Goal: Task Accomplishment & Management: Manage account settings

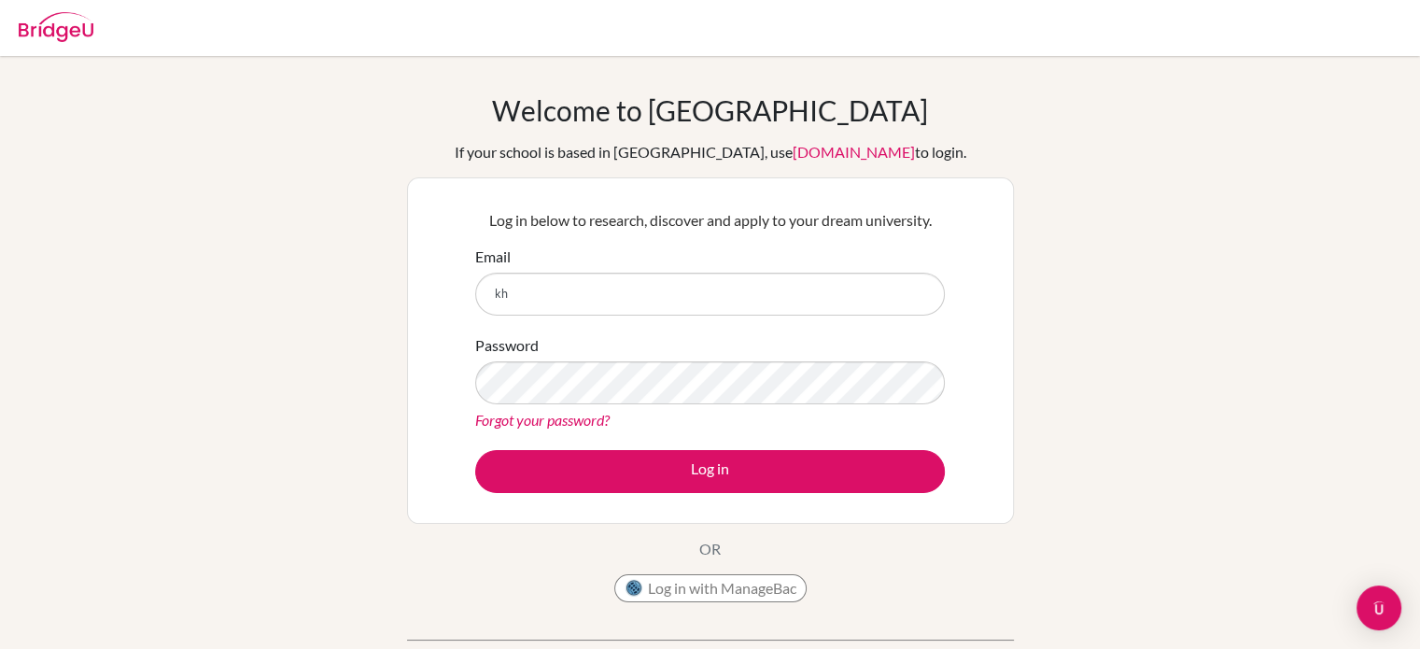
type input "k"
type input "[EMAIL_ADDRESS][DOMAIN_NAME]"
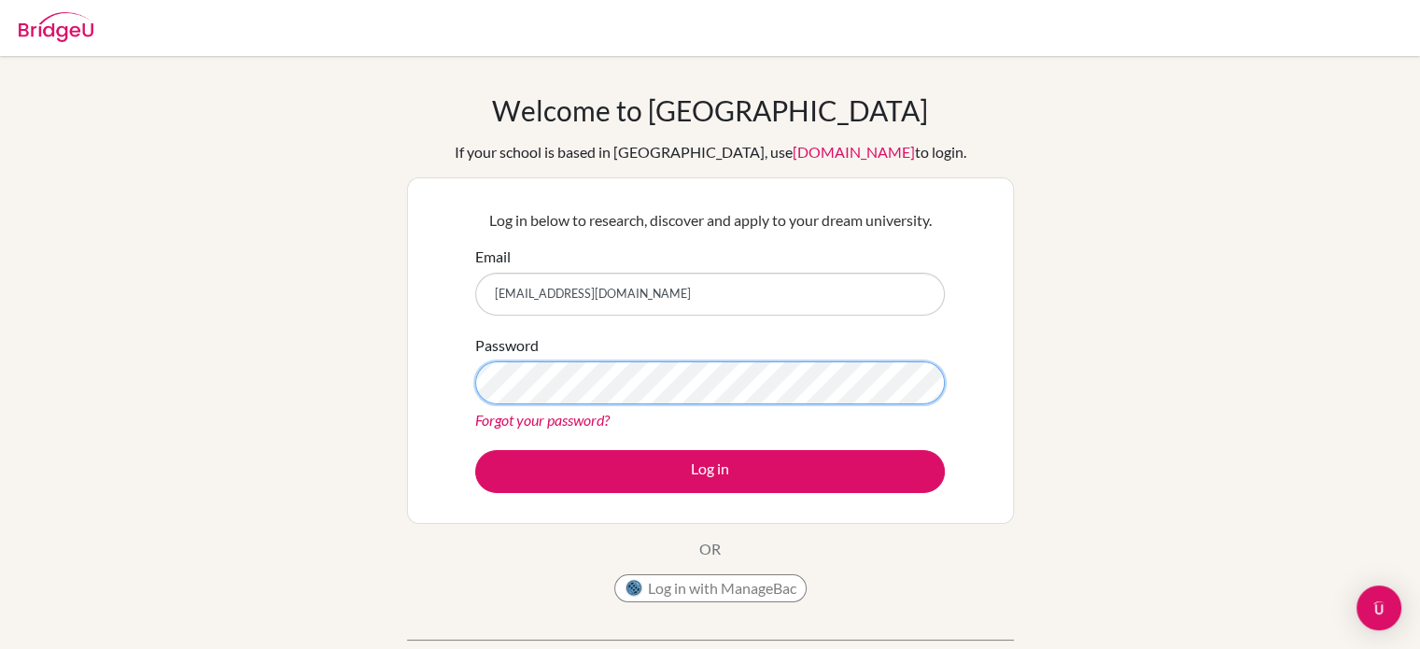
click at [475, 450] on button "Log in" at bounding box center [710, 471] width 470 height 43
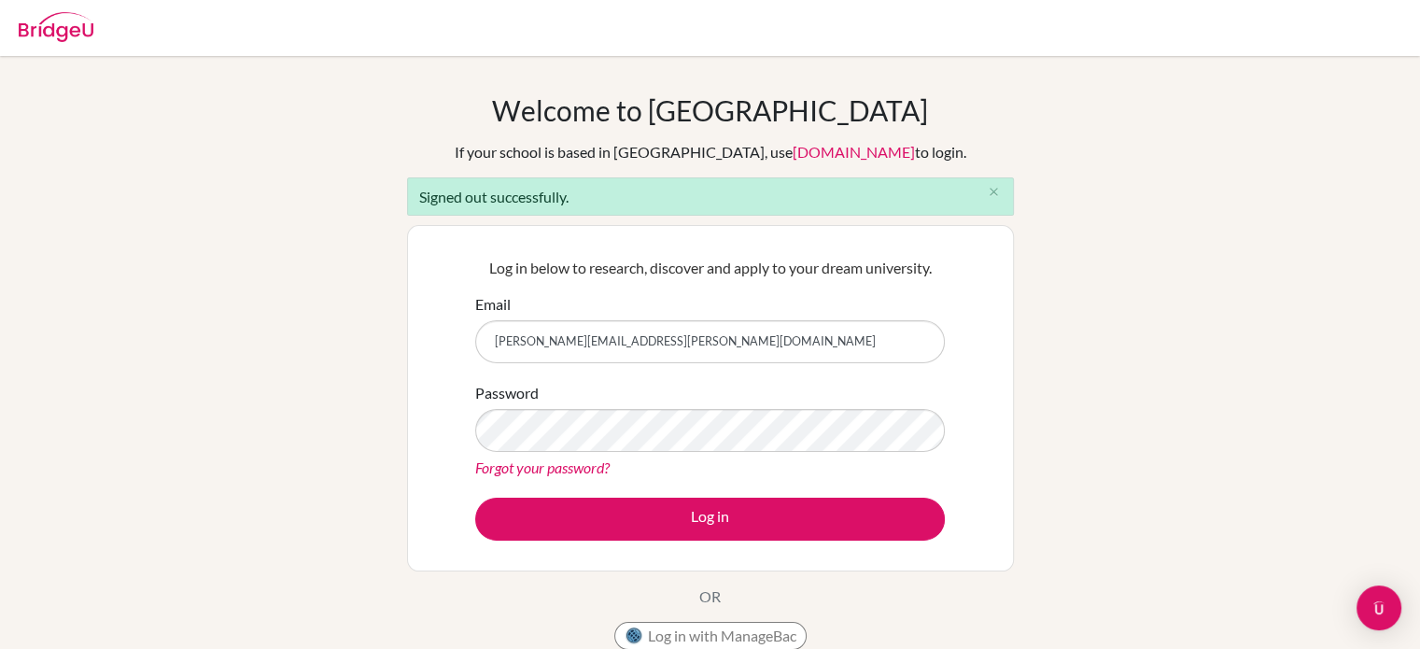
type input "[PERSON_NAME][EMAIL_ADDRESS][PERSON_NAME][DOMAIN_NAME]"
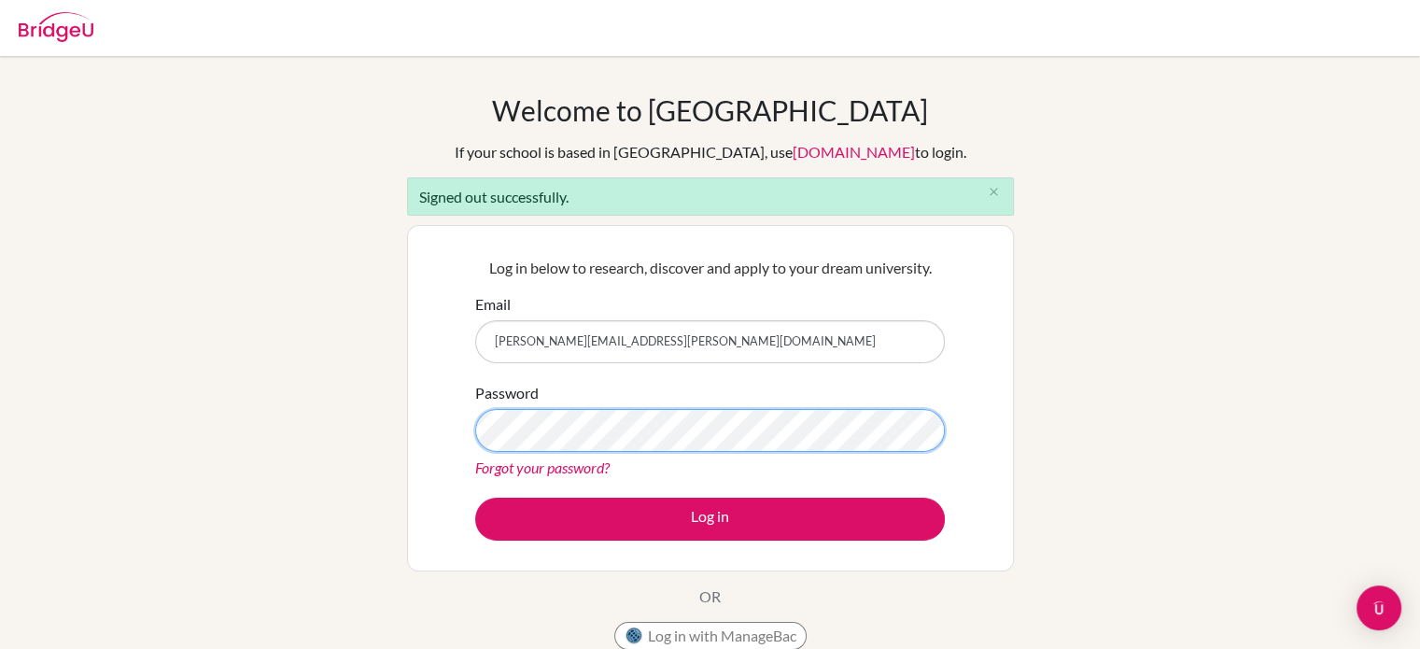
click at [475, 498] on button "Log in" at bounding box center [710, 519] width 470 height 43
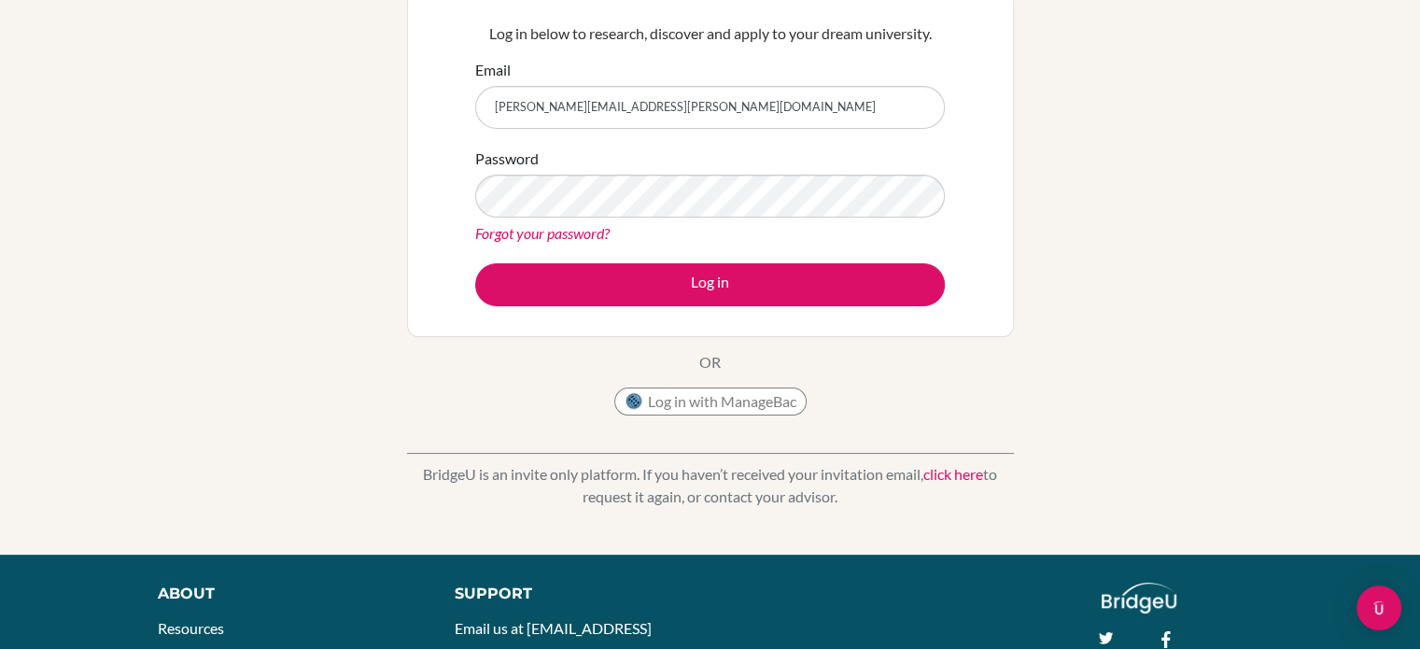
scroll to position [212, 0]
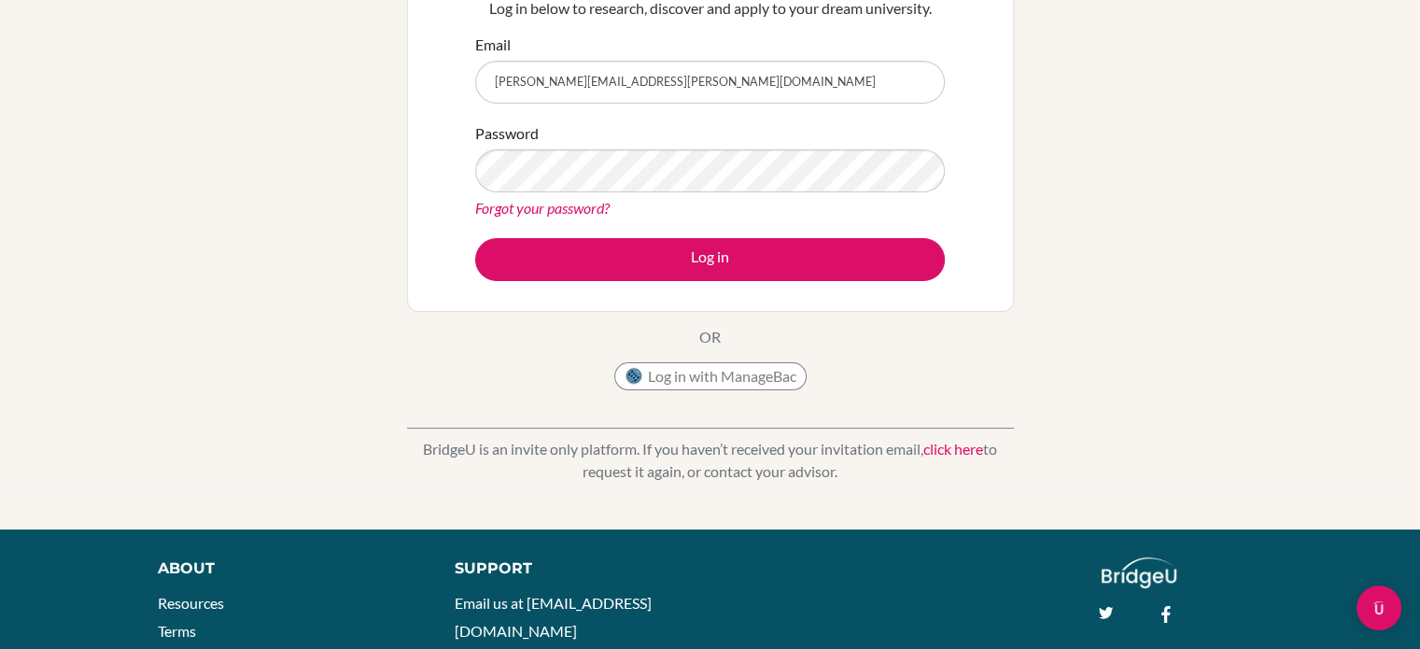
click at [960, 453] on link "click here" at bounding box center [953, 449] width 60 height 18
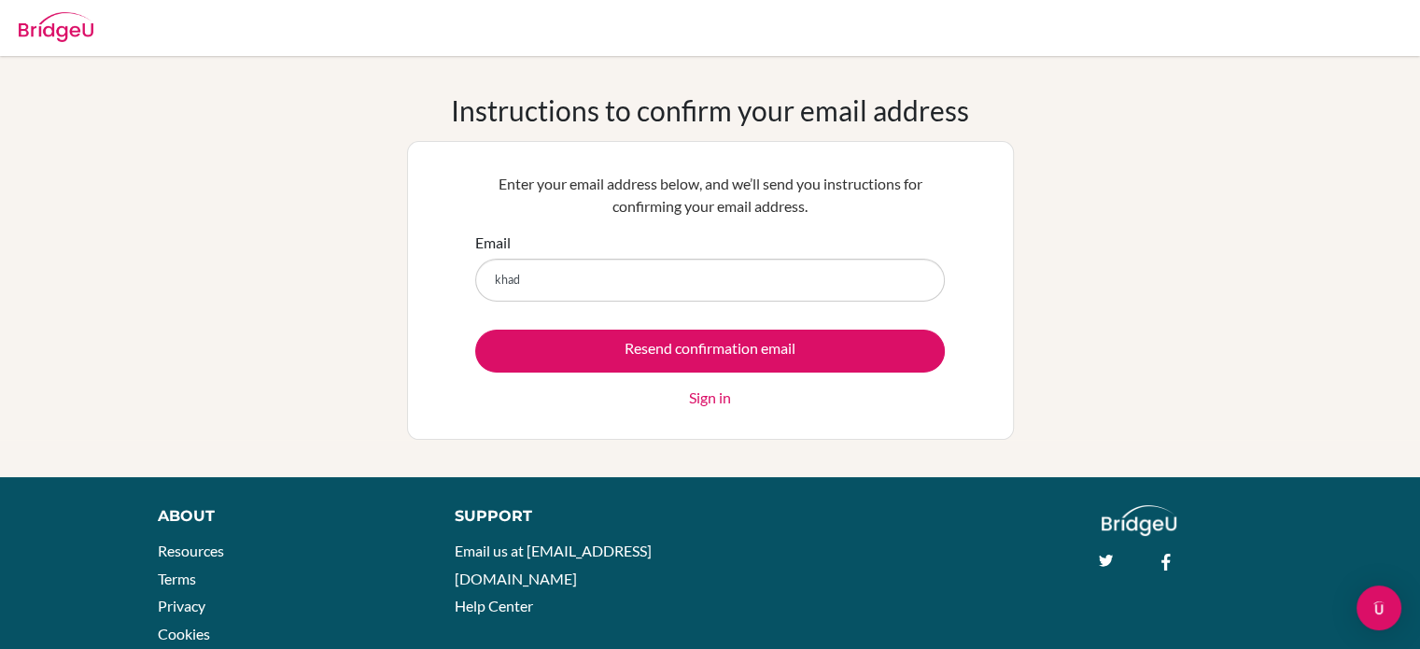
type input "[PERSON_NAME][EMAIL_ADDRESS][PERSON_NAME][DOMAIN_NAME]"
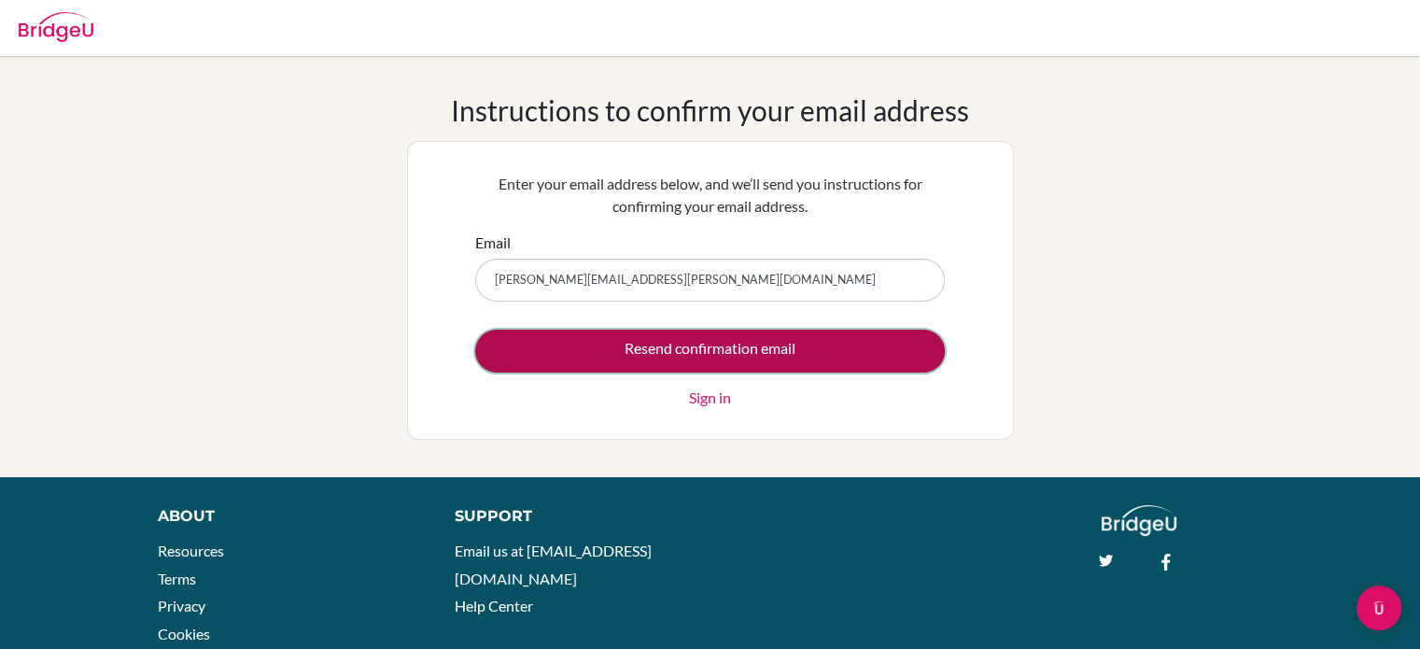
click at [648, 345] on input "Resend confirmation email" at bounding box center [710, 351] width 470 height 43
